Goal: Information Seeking & Learning: Learn about a topic

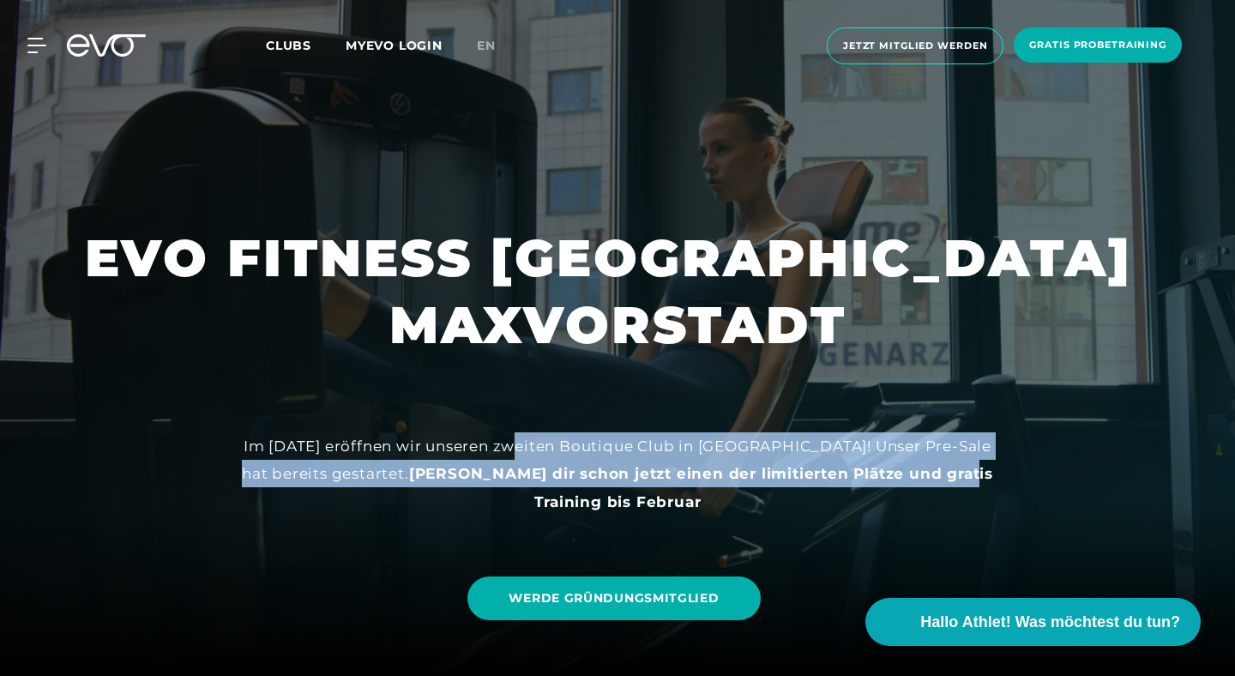
drag, startPoint x: 520, startPoint y: 448, endPoint x: 923, endPoint y: 483, distance: 404.5
click at [923, 483] on div "Im [DATE] eröffnen wir unseren zweiten Boutique Club in [GEOGRAPHIC_DATA]! Unse…" at bounding box center [618, 473] width 772 height 83
click at [701, 469] on strong "[PERSON_NAME] dir schon jetzt einen der limitierten Plätze und gratis Training …" at bounding box center [701, 487] width 584 height 45
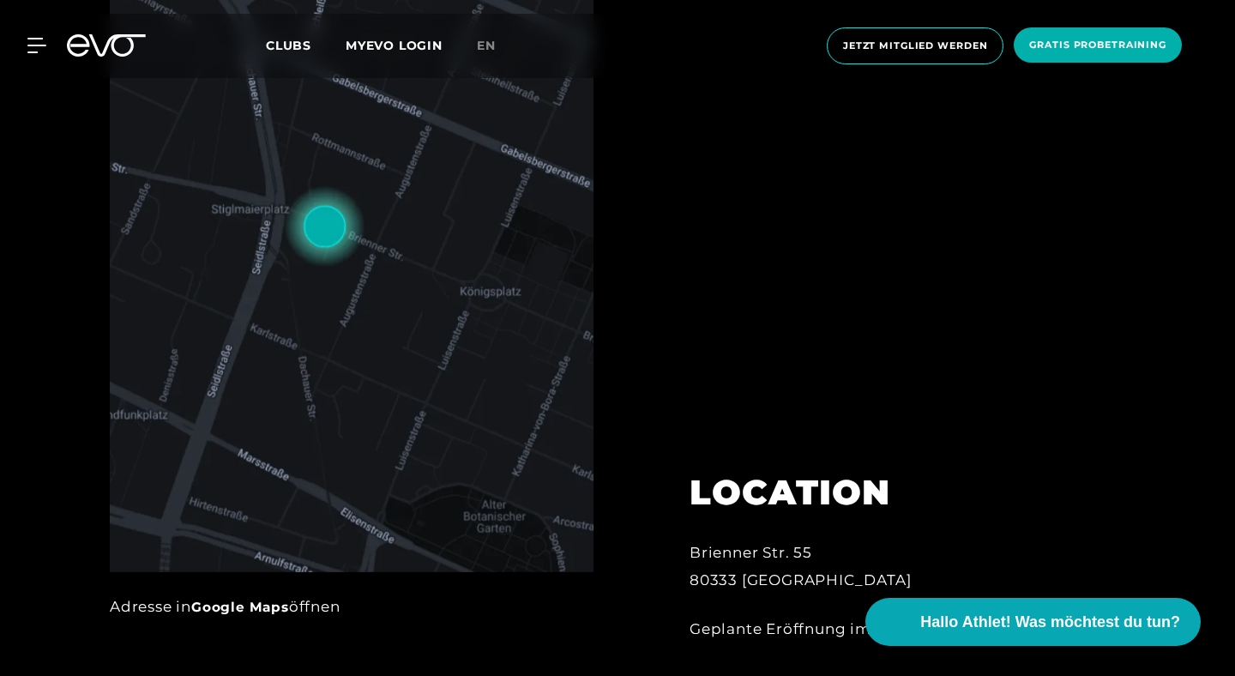
scroll to position [1030, 0]
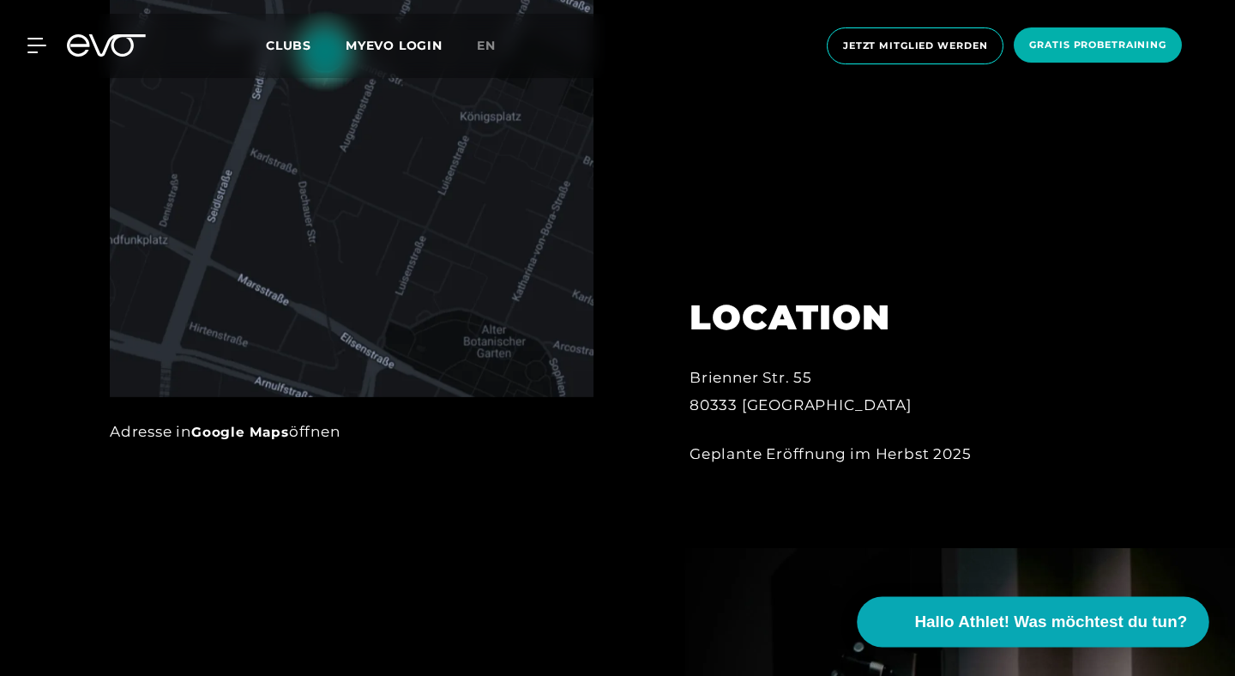
click at [1099, 624] on span "Hallo Athlet! Was möchtest du tun?" at bounding box center [1051, 622] width 273 height 24
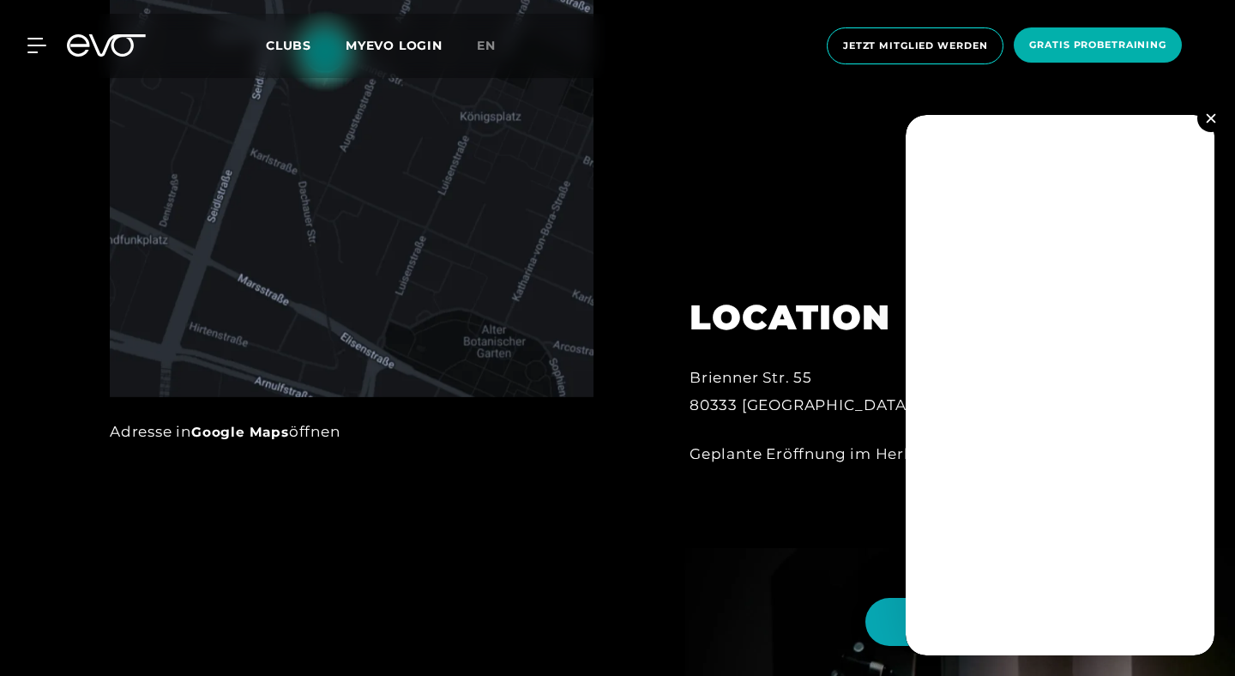
click at [1212, 118] on img at bounding box center [1210, 117] width 9 height 9
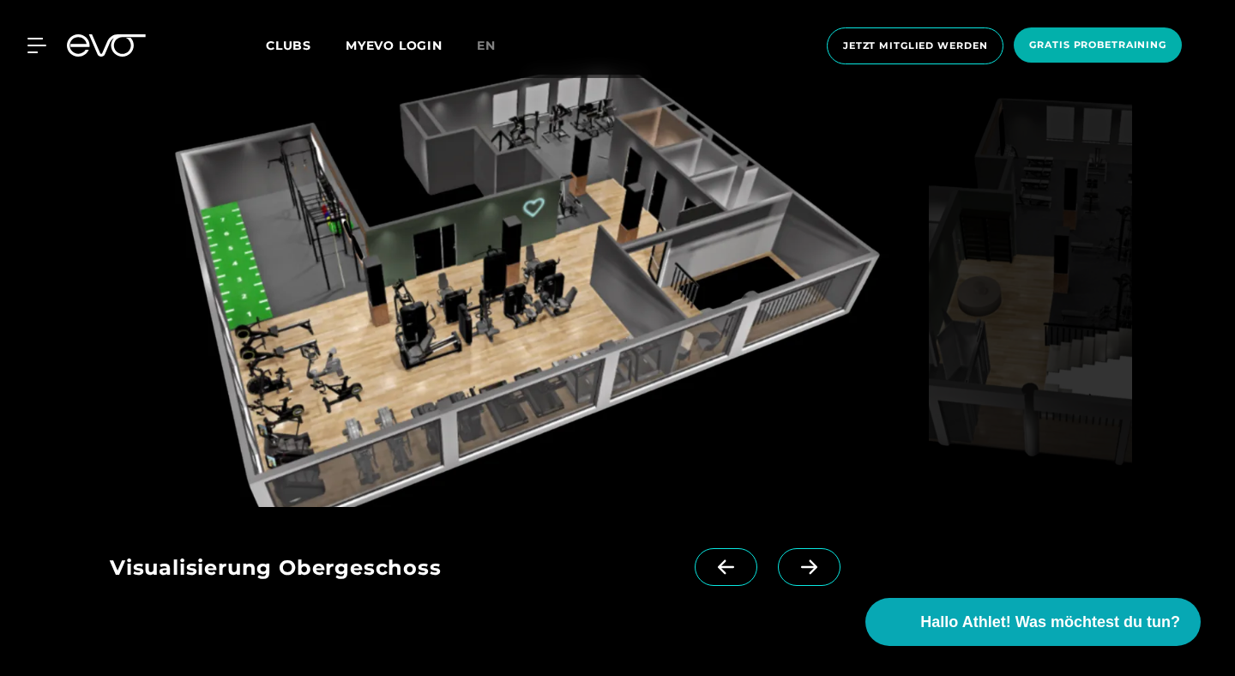
scroll to position [2463, 0]
click at [824, 547] on span at bounding box center [809, 566] width 63 height 38
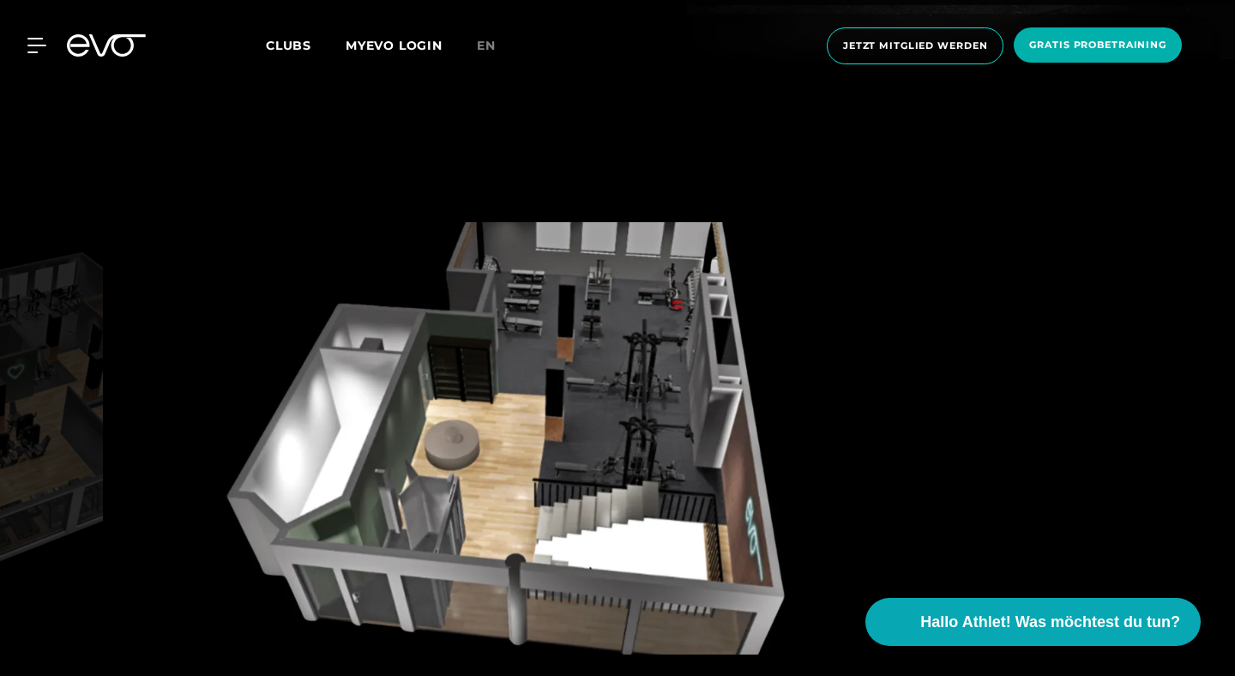
scroll to position [2318, 0]
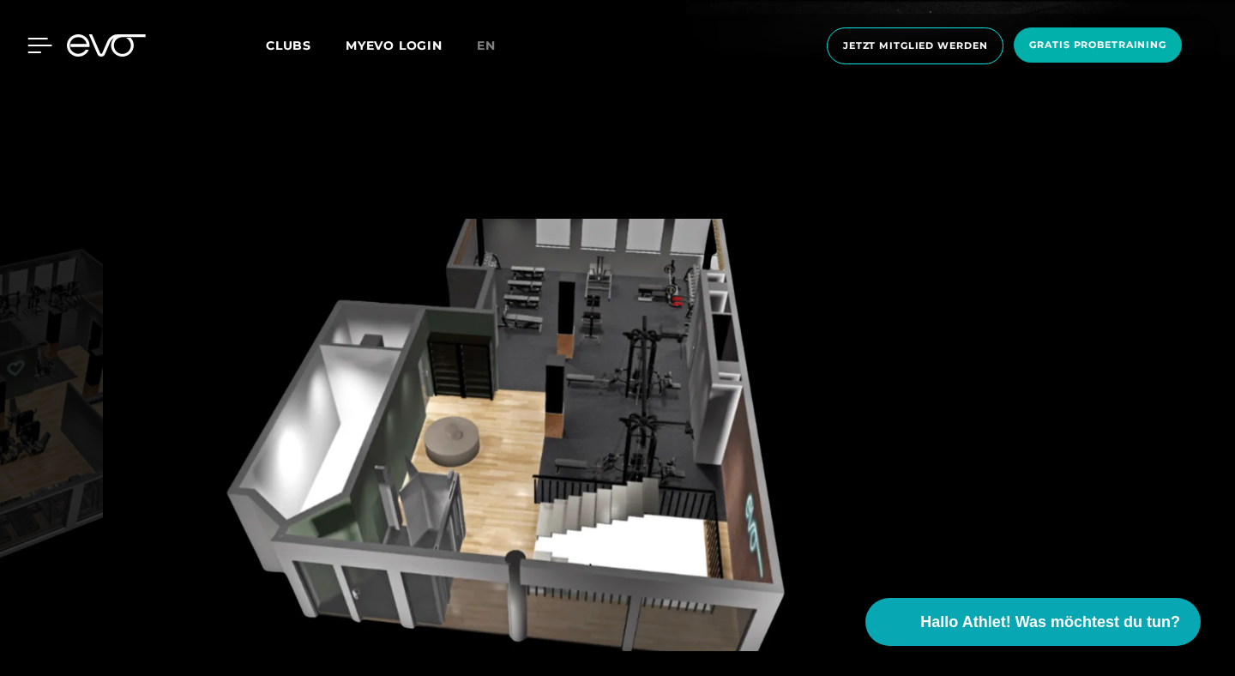
click at [30, 46] on icon at bounding box center [40, 46] width 24 height 14
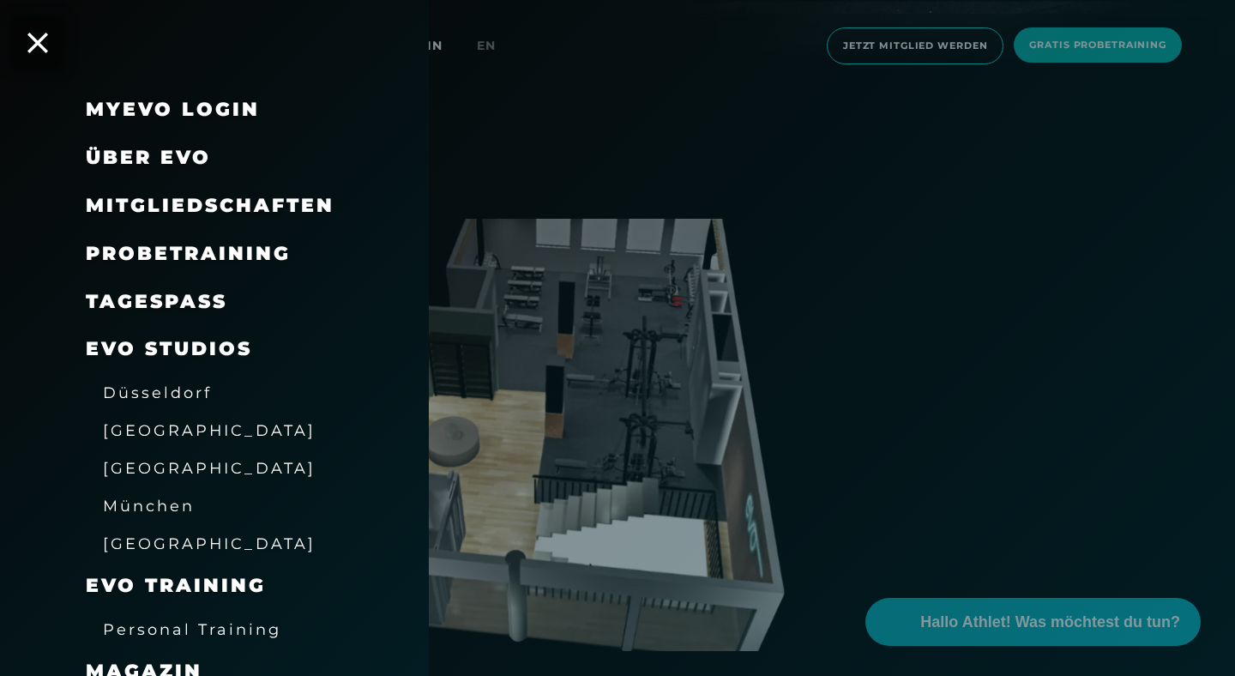
click at [141, 508] on span "München" at bounding box center [149, 505] width 92 height 18
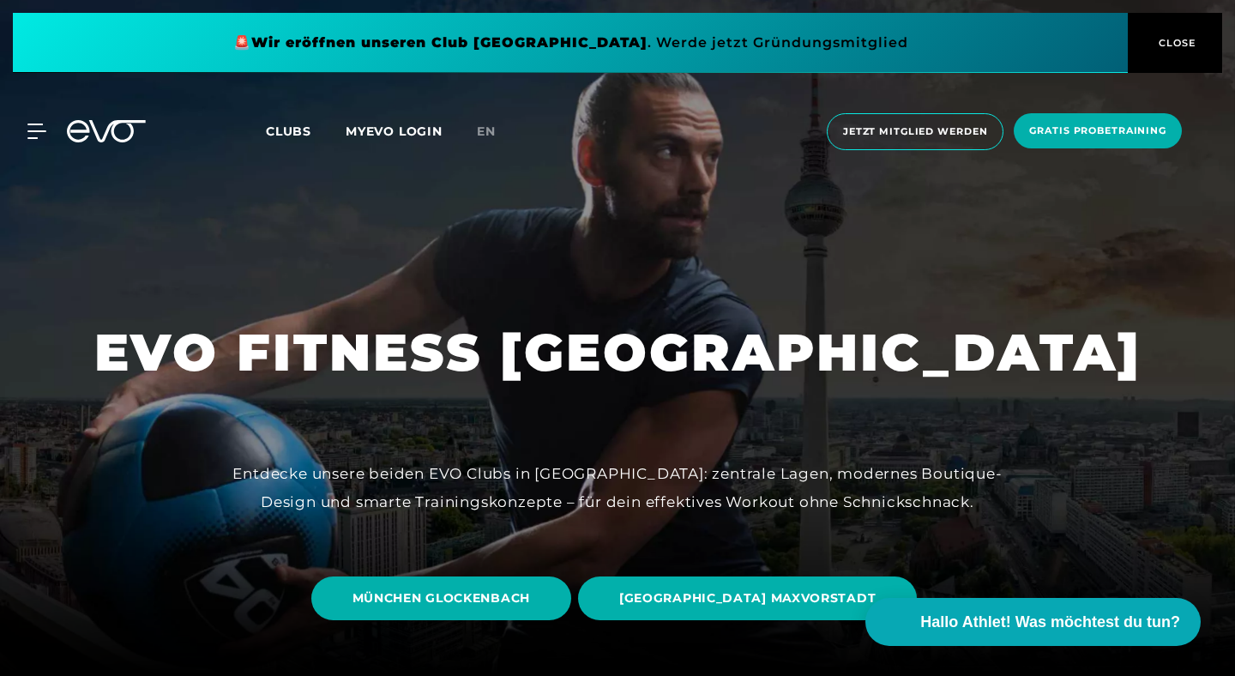
click at [141, 508] on div at bounding box center [617, 338] width 1235 height 676
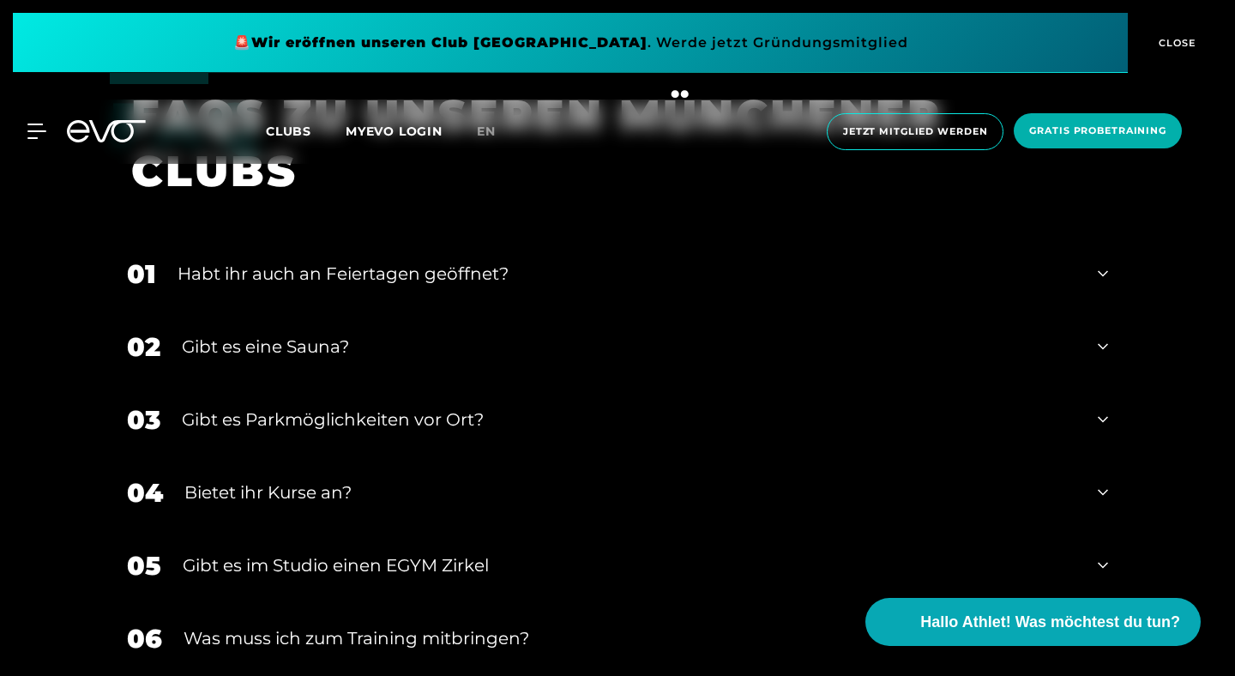
scroll to position [3984, 0]
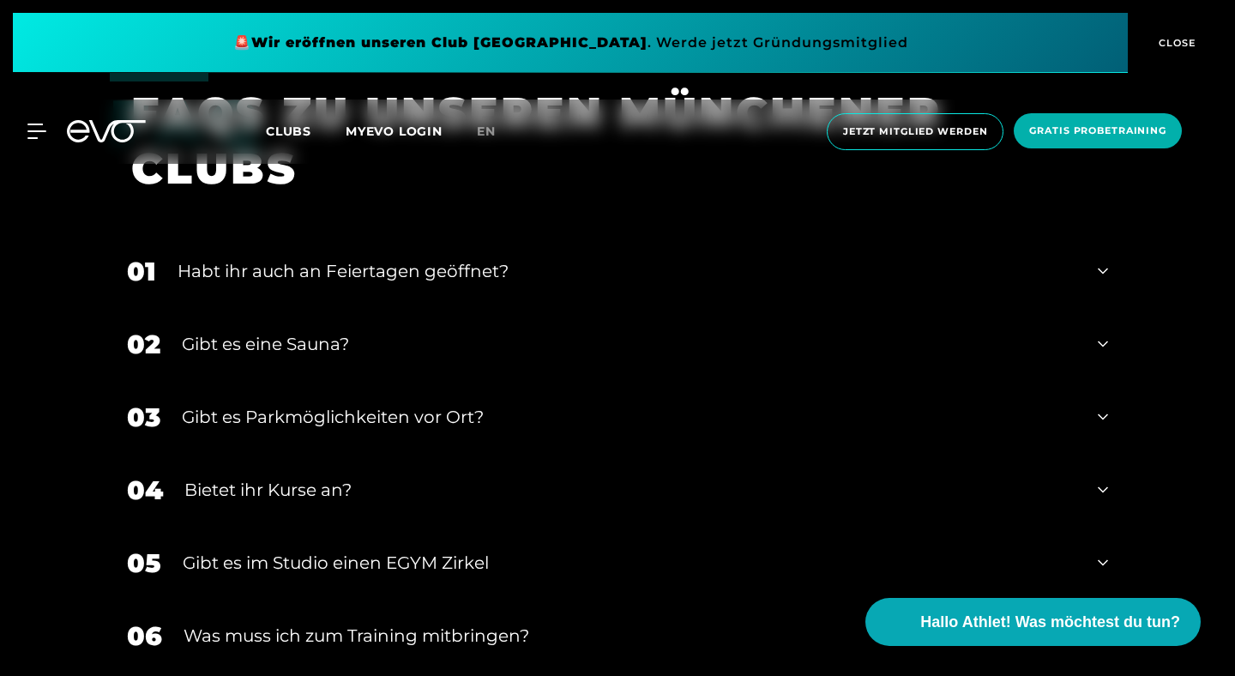
click at [331, 331] on div "Gibt es eine Sauna?" at bounding box center [629, 344] width 894 height 26
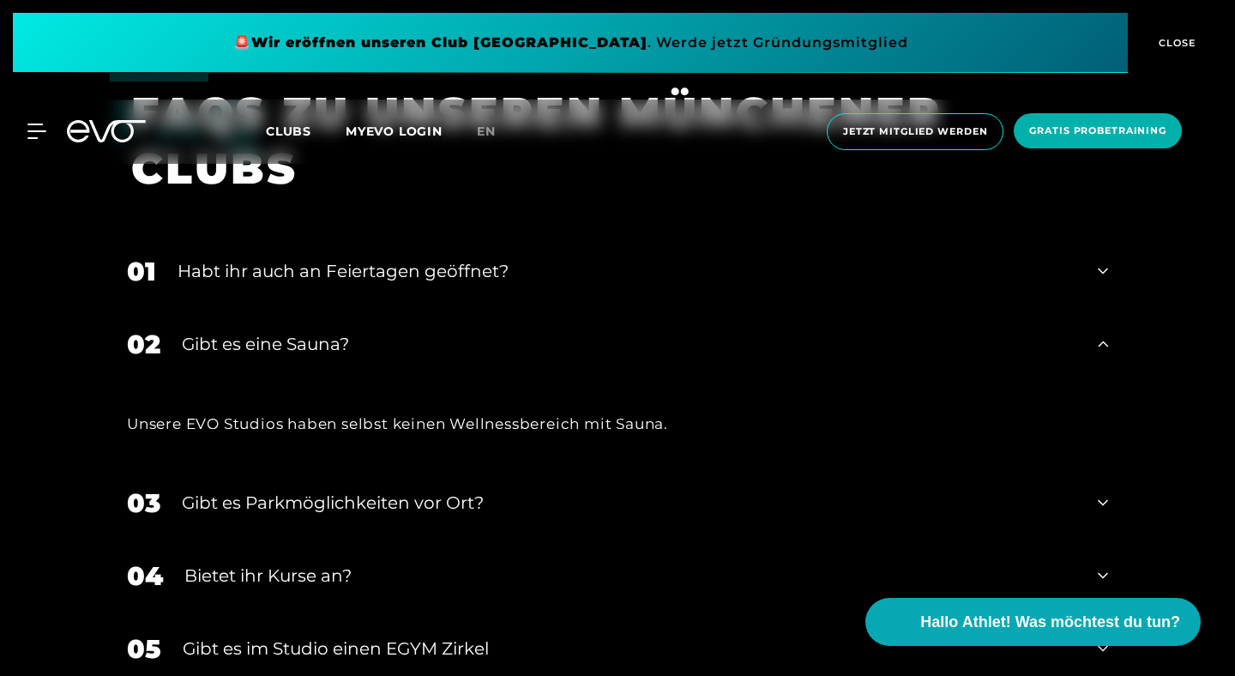
click at [331, 331] on div "Gibt es eine Sauna?" at bounding box center [629, 344] width 894 height 26
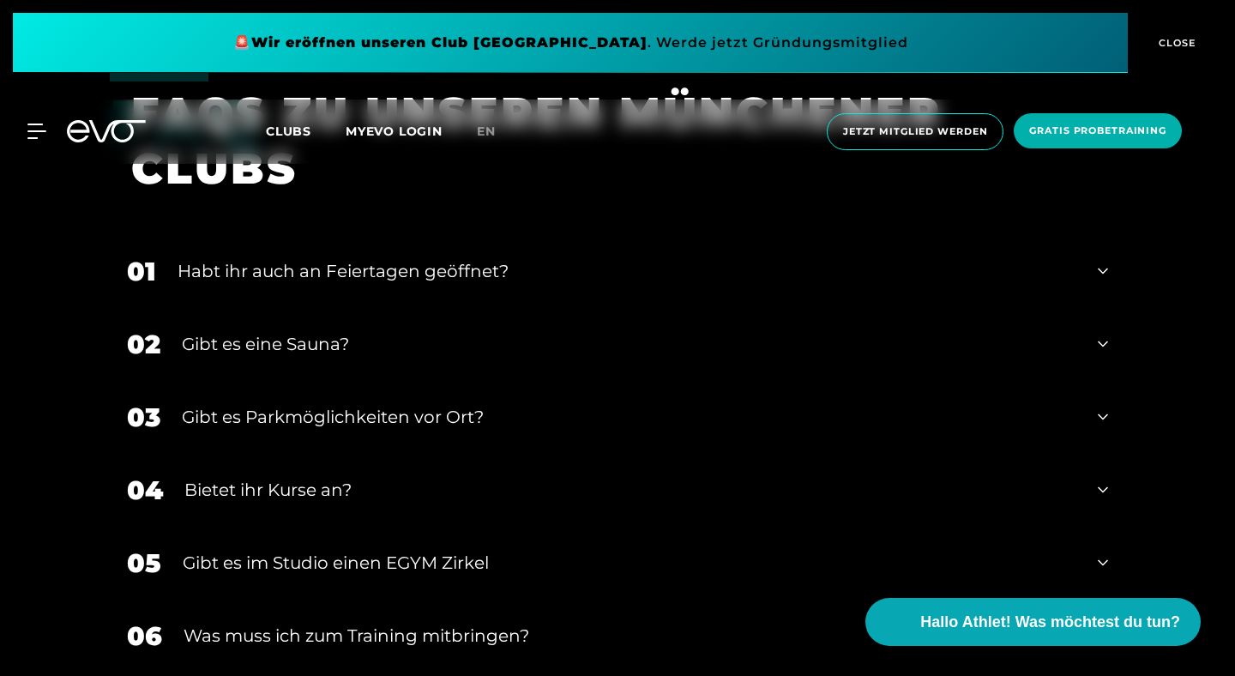
click at [324, 477] on div "Bietet ihr Kurse an?" at bounding box center [630, 490] width 892 height 26
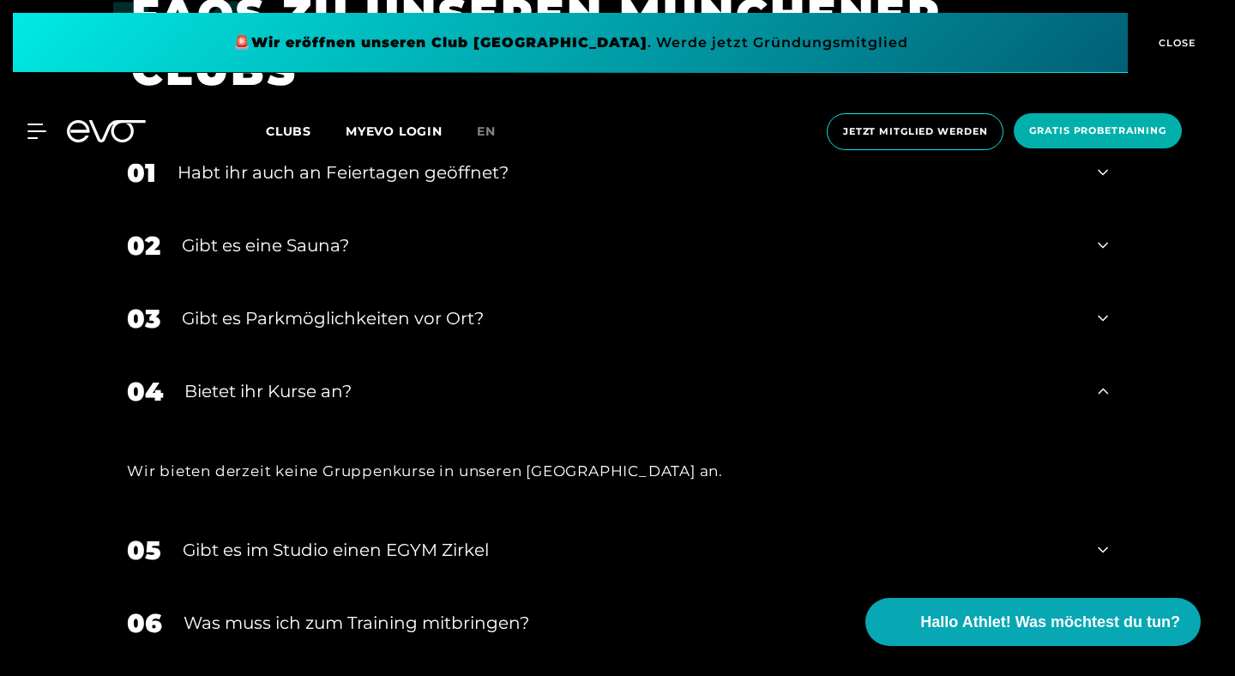
scroll to position [4081, 0]
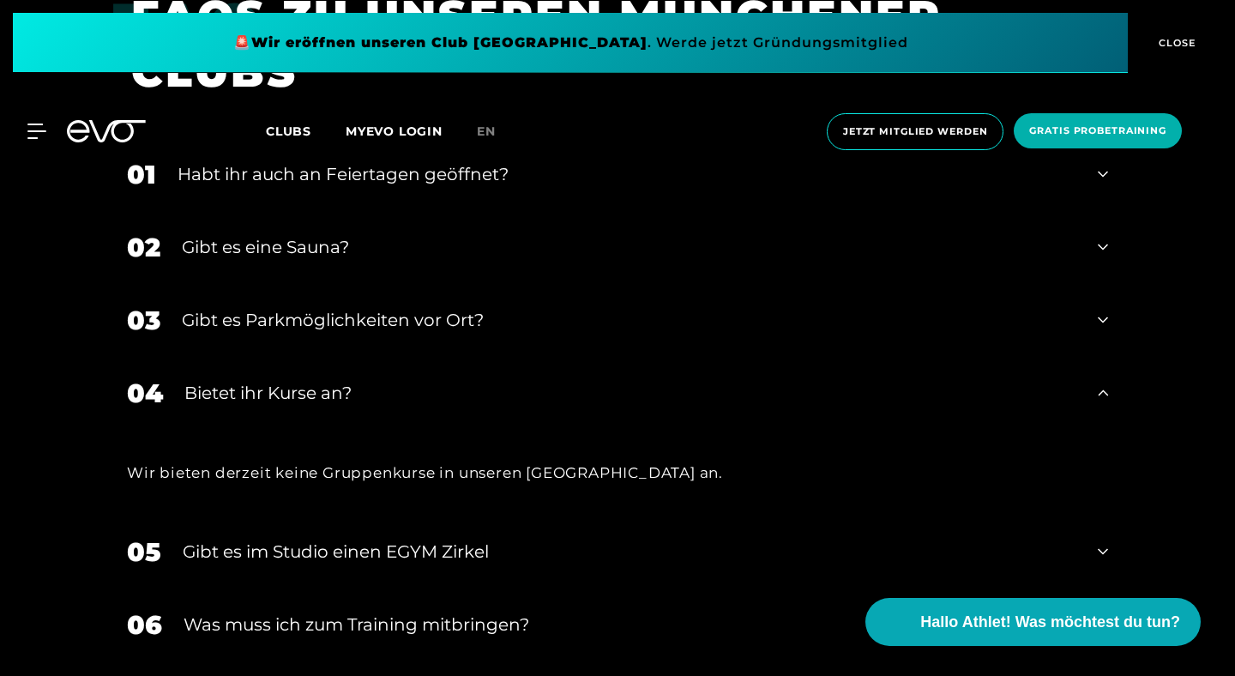
click at [364, 538] on div "Gibt es im Studio einen EGYM Zirkel" at bounding box center [629, 551] width 893 height 26
click at [375, 611] on div "Was muss ich zum Training mitbringen?" at bounding box center [629, 624] width 893 height 26
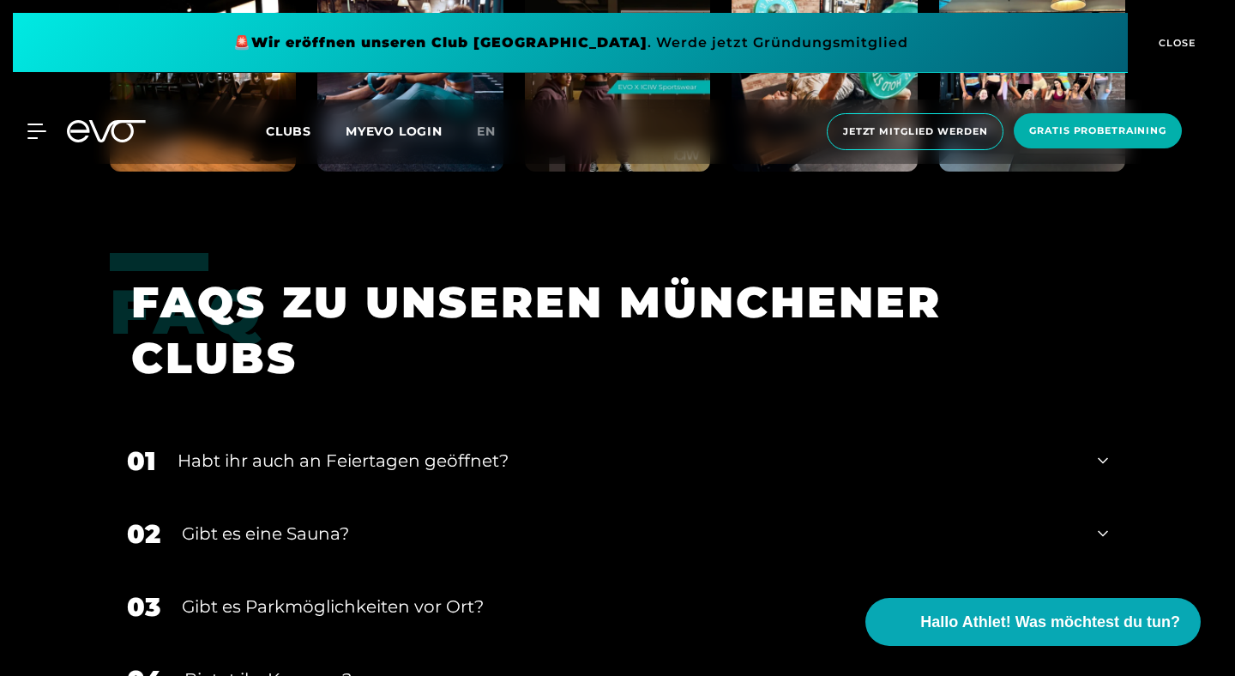
scroll to position [3732, 0]
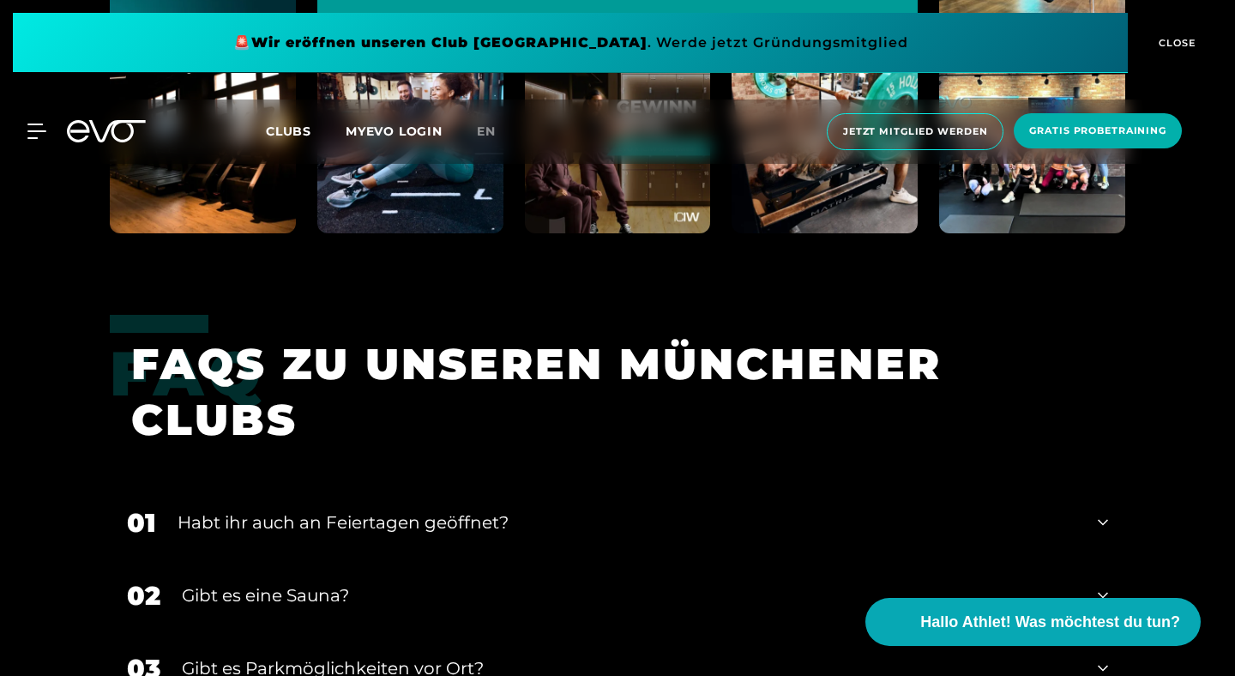
click at [328, 509] on div "Habt ihr auch an Feiertagen geöffnet?" at bounding box center [626, 522] width 899 height 26
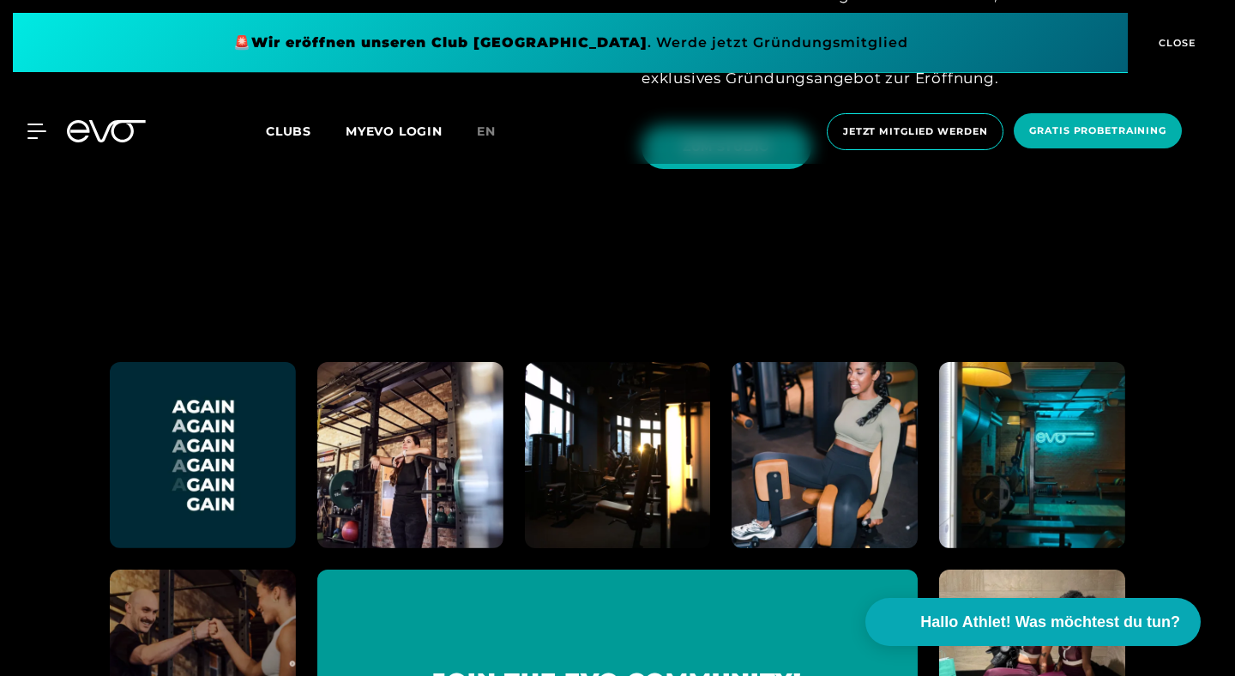
scroll to position [2800, 0]
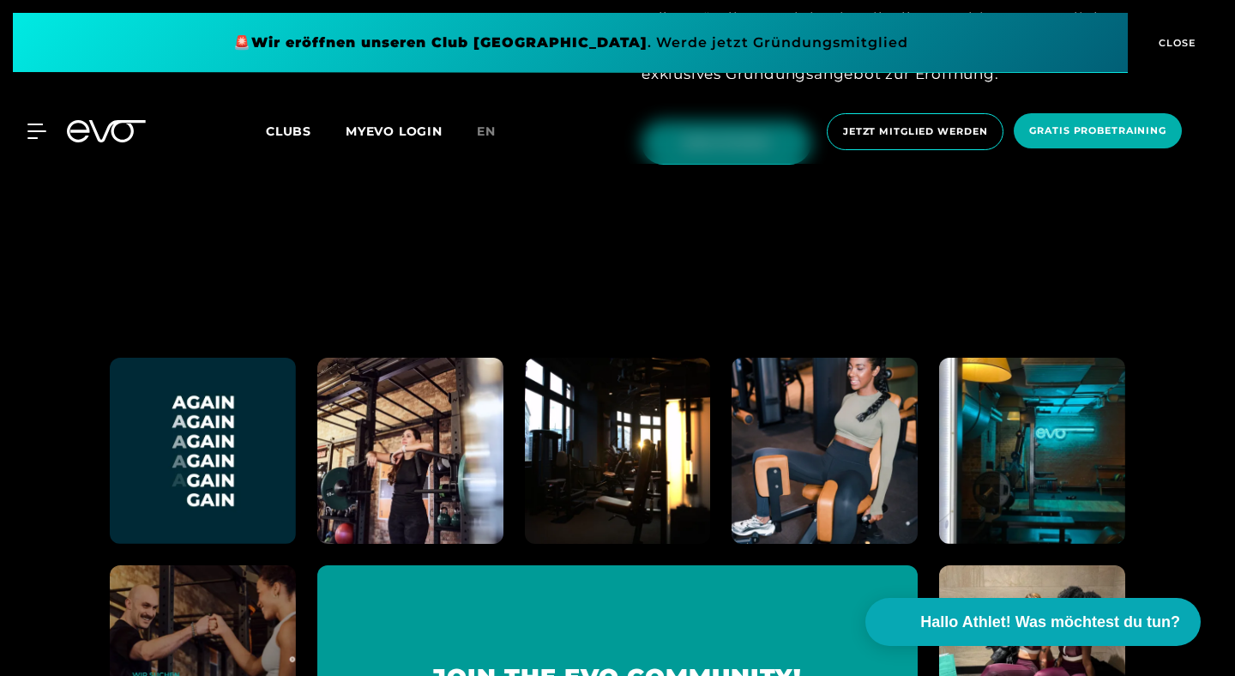
click at [442, 348] on img at bounding box center [410, 450] width 204 height 204
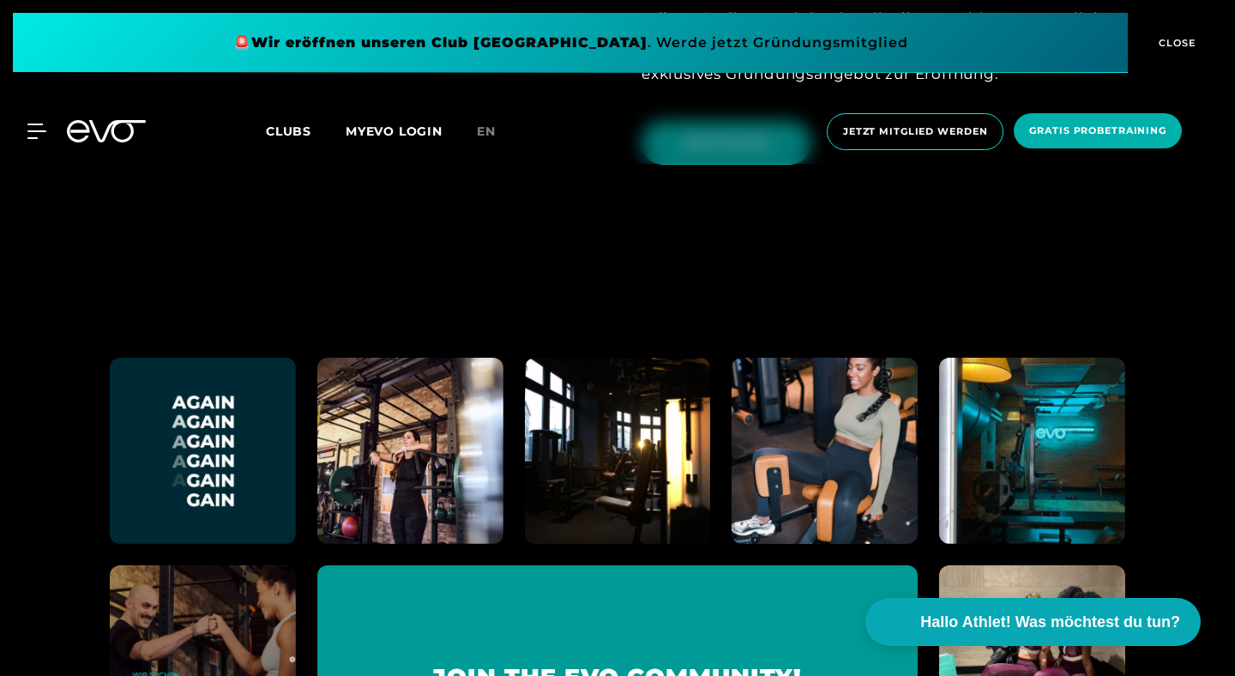
click at [403, 43] on span at bounding box center [570, 43] width 1115 height 60
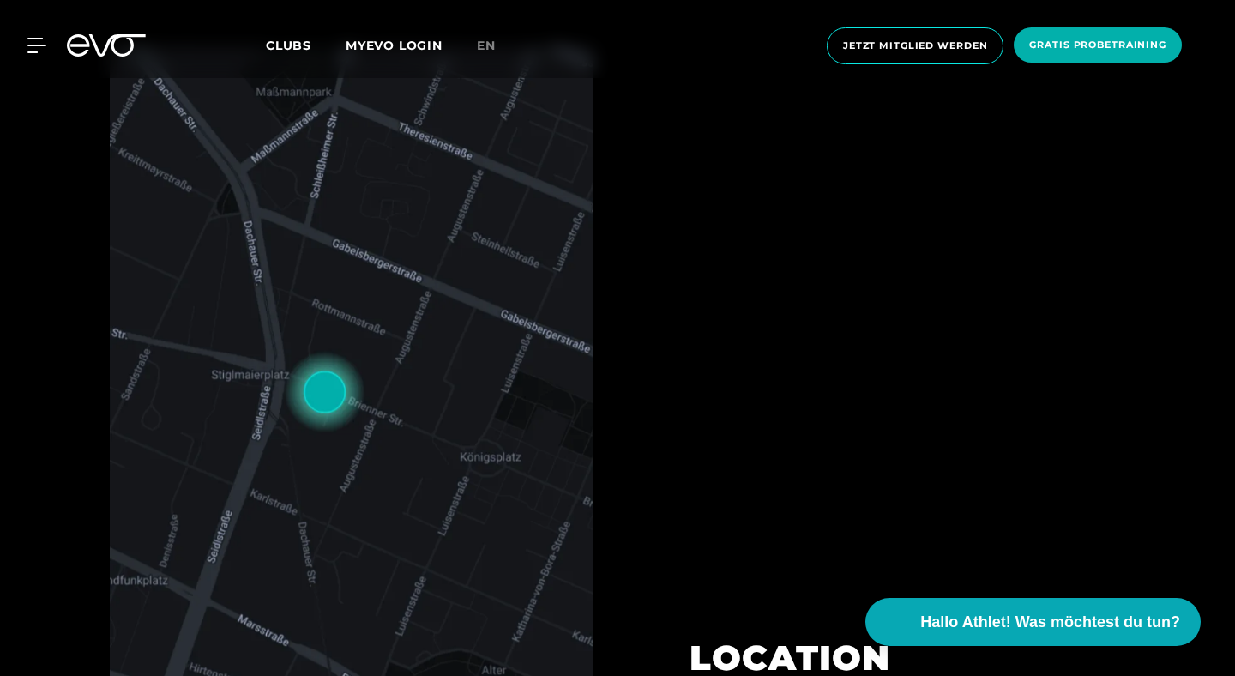
scroll to position [636, 0]
